Goal: Transaction & Acquisition: Purchase product/service

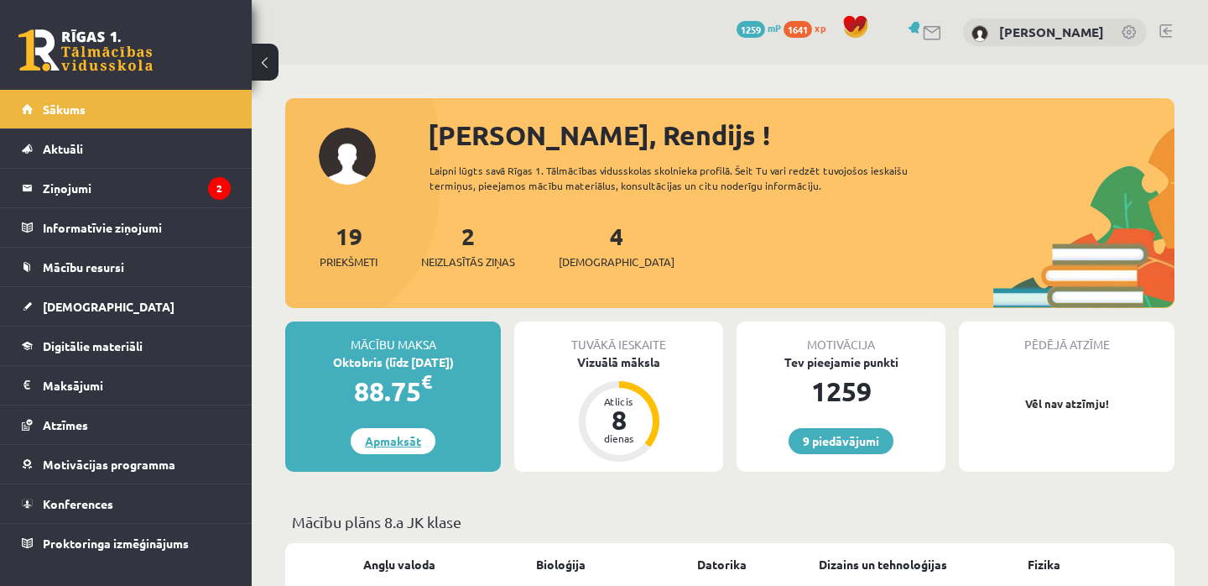
click at [386, 443] on link "Apmaksāt" at bounding box center [393, 441] width 85 height 26
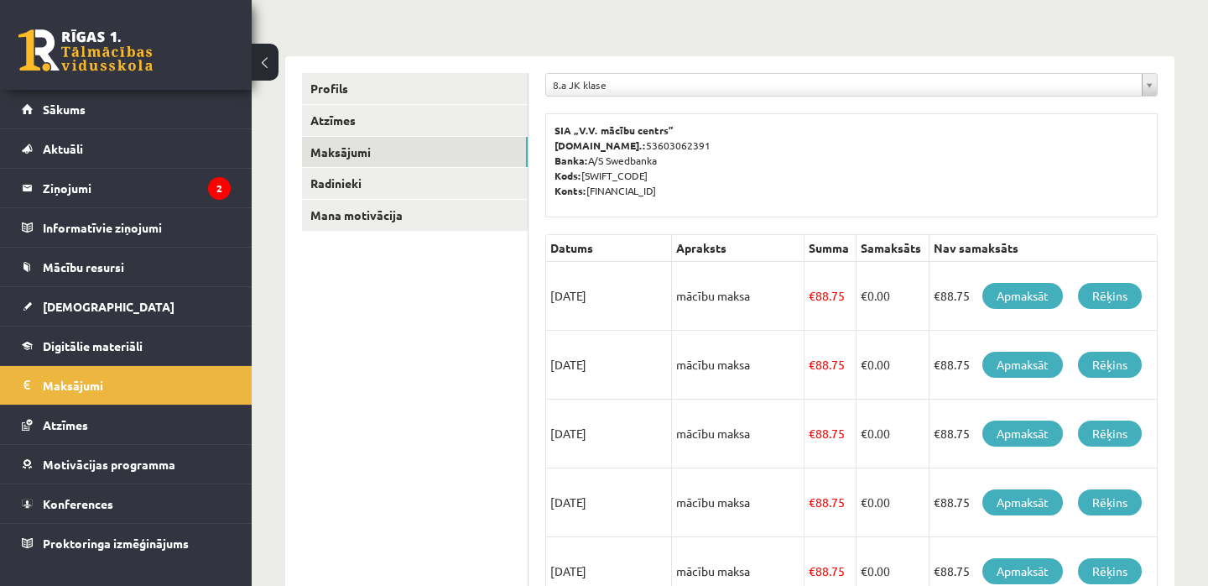
scroll to position [160, 0]
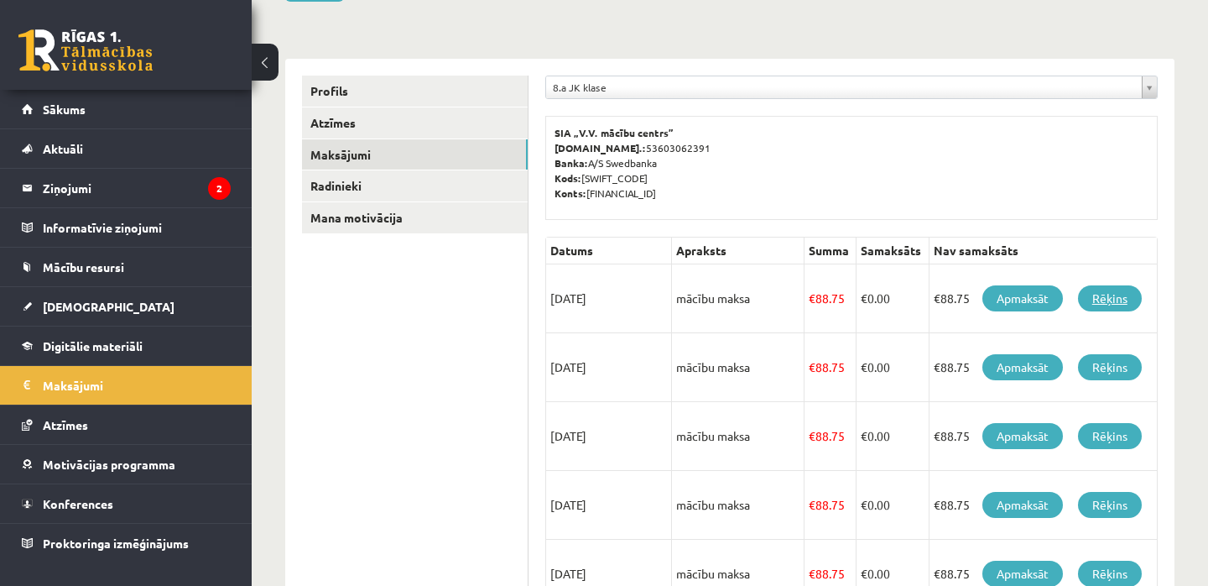
click at [1119, 300] on link "Rēķins" at bounding box center [1110, 298] width 64 height 26
click at [1033, 299] on link "Apmaksāt" at bounding box center [1023, 298] width 81 height 26
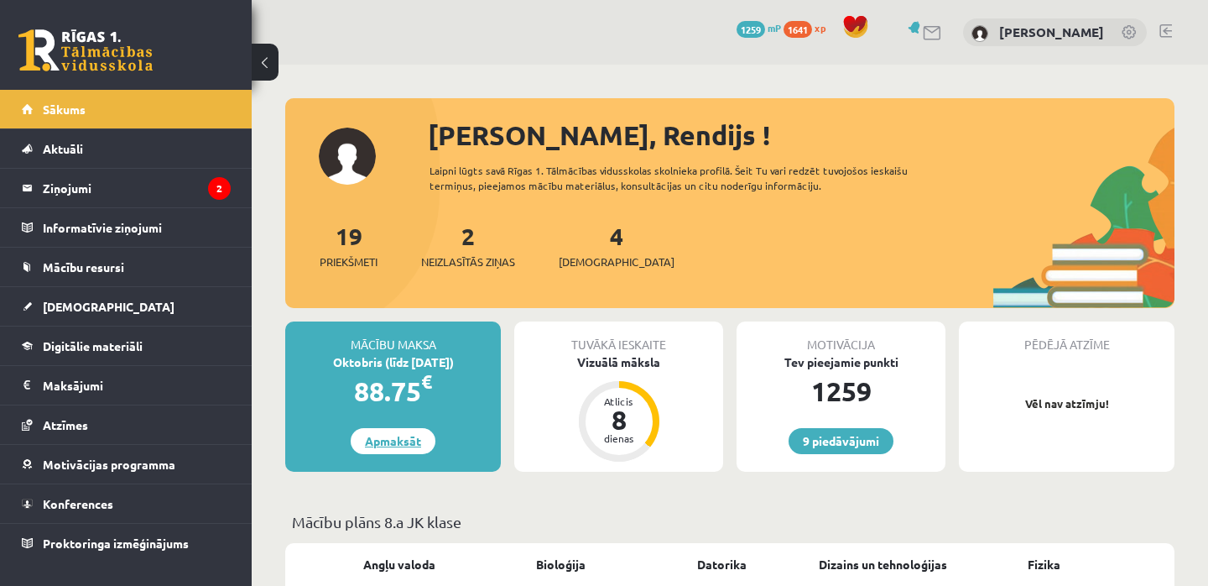
click at [413, 445] on link "Apmaksāt" at bounding box center [393, 441] width 85 height 26
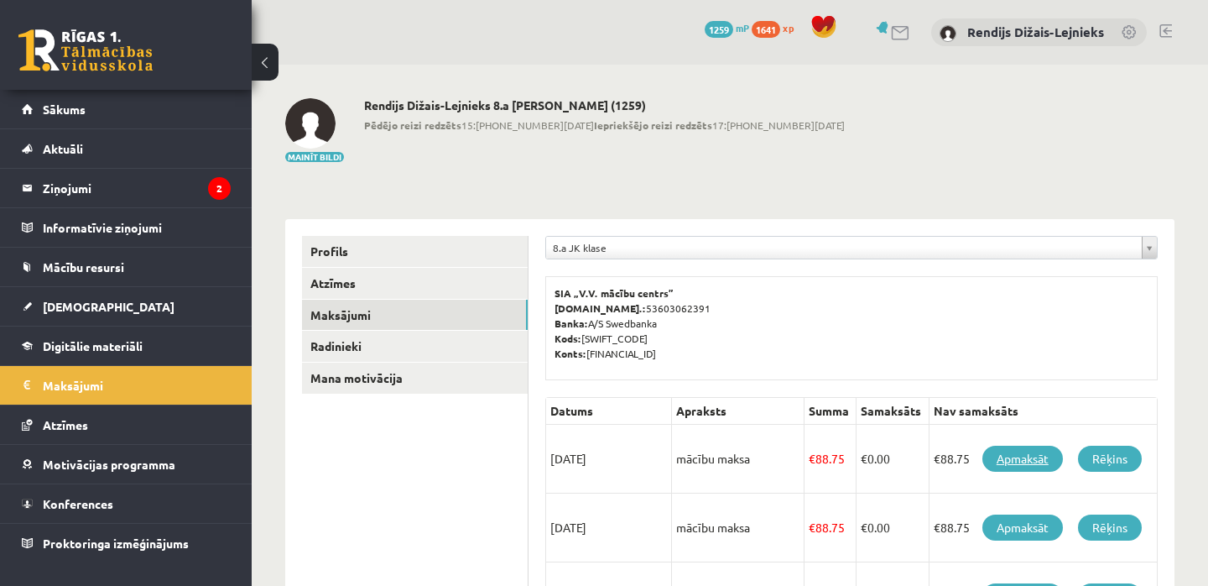
click at [1009, 461] on link "Apmaksāt" at bounding box center [1023, 459] width 81 height 26
click at [59, 115] on span "Sākums" at bounding box center [64, 109] width 43 height 15
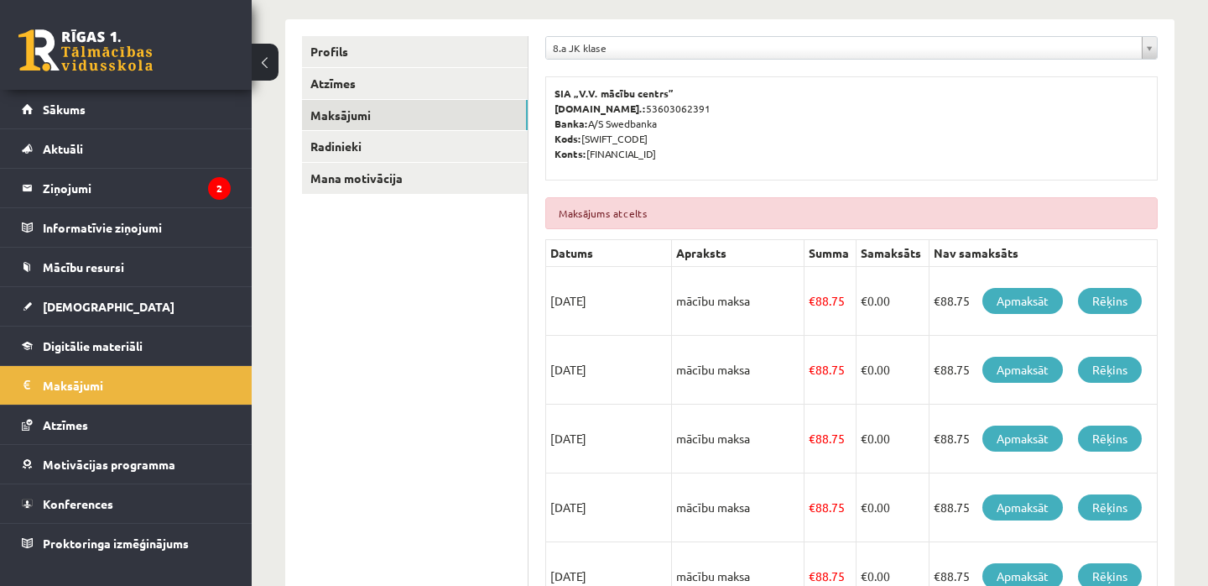
scroll to position [243, 0]
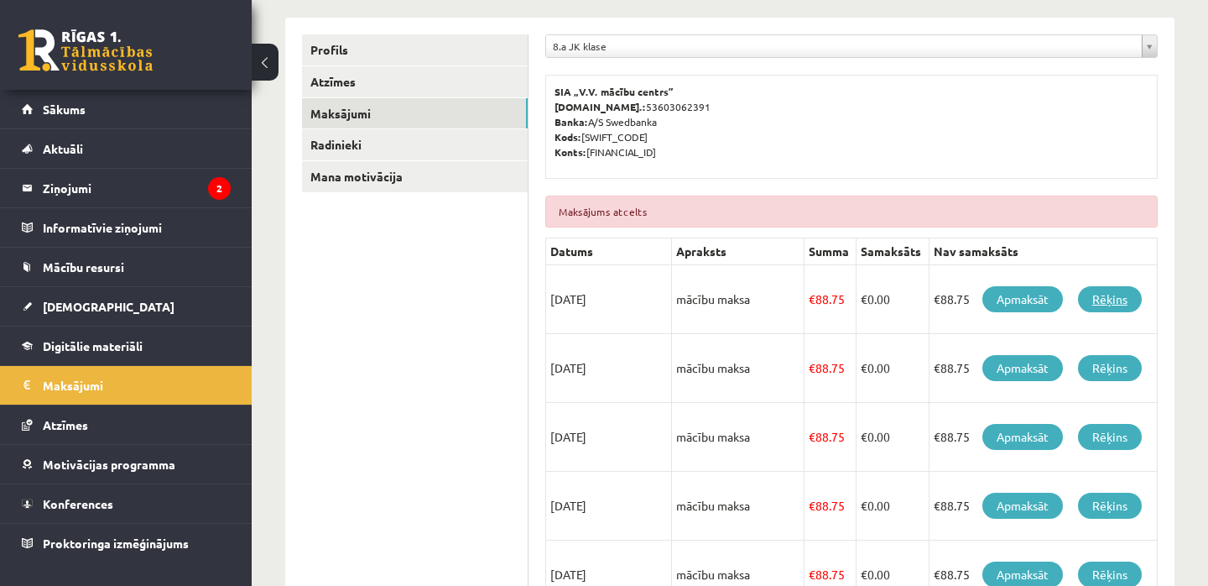
click at [1100, 300] on link "Rēķins" at bounding box center [1110, 299] width 64 height 26
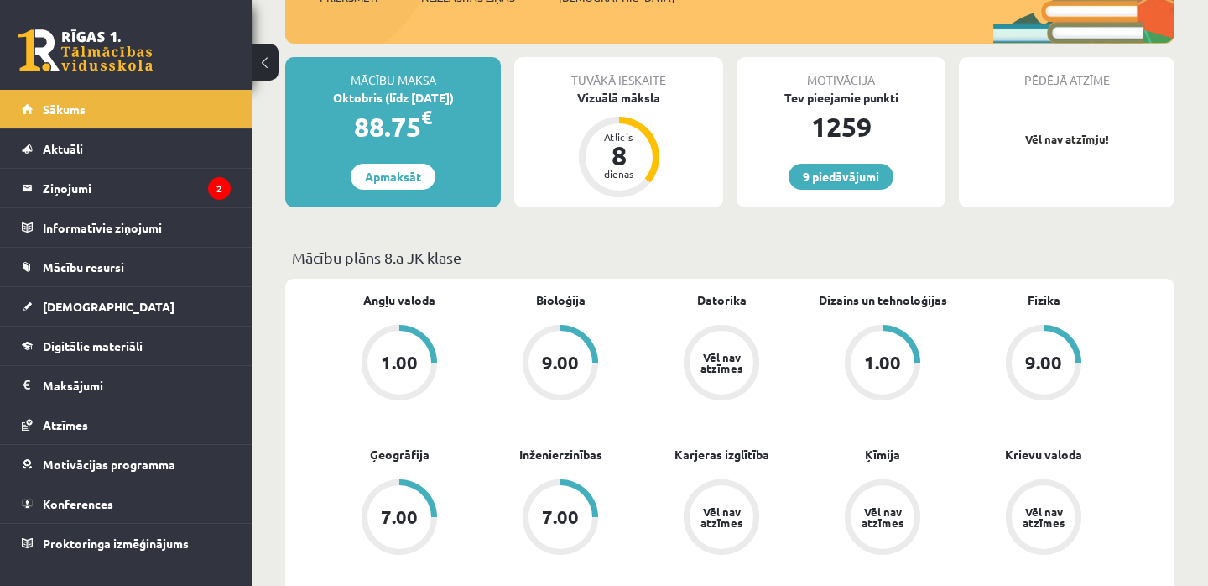
scroll to position [246, 0]
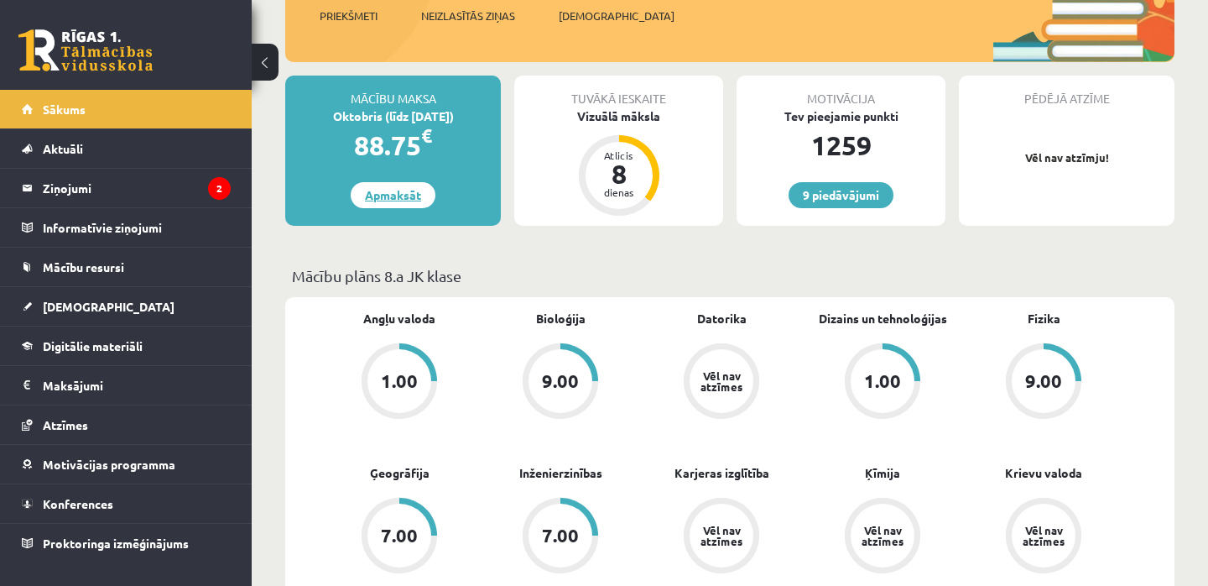
click at [391, 195] on link "Apmaksāt" at bounding box center [393, 195] width 85 height 26
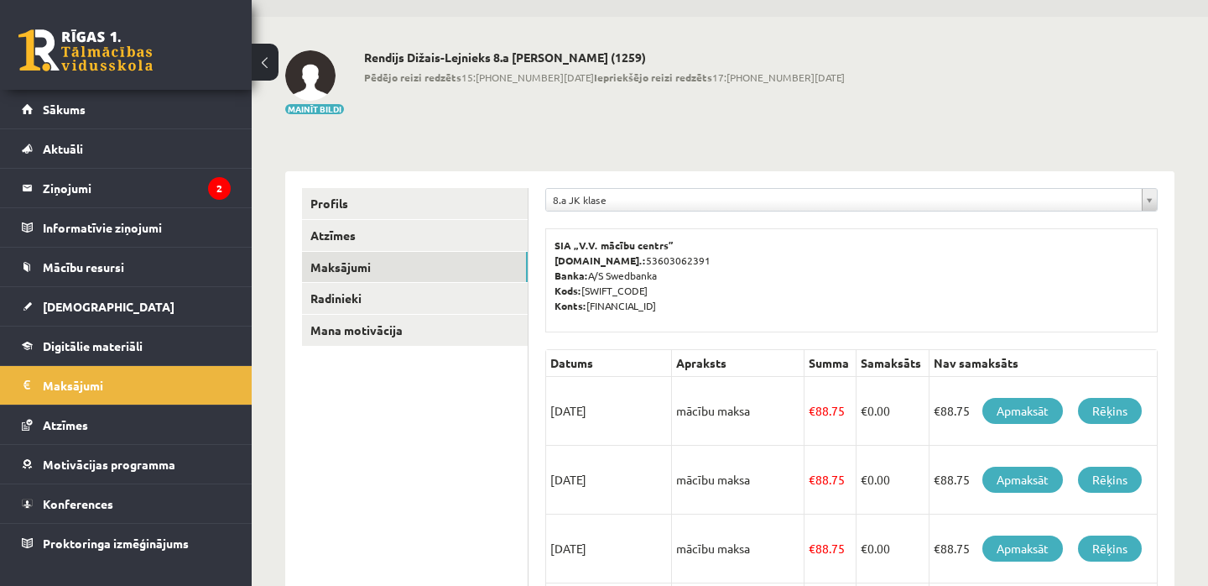
scroll to position [47, 0]
